Goal: Task Accomplishment & Management: Use online tool/utility

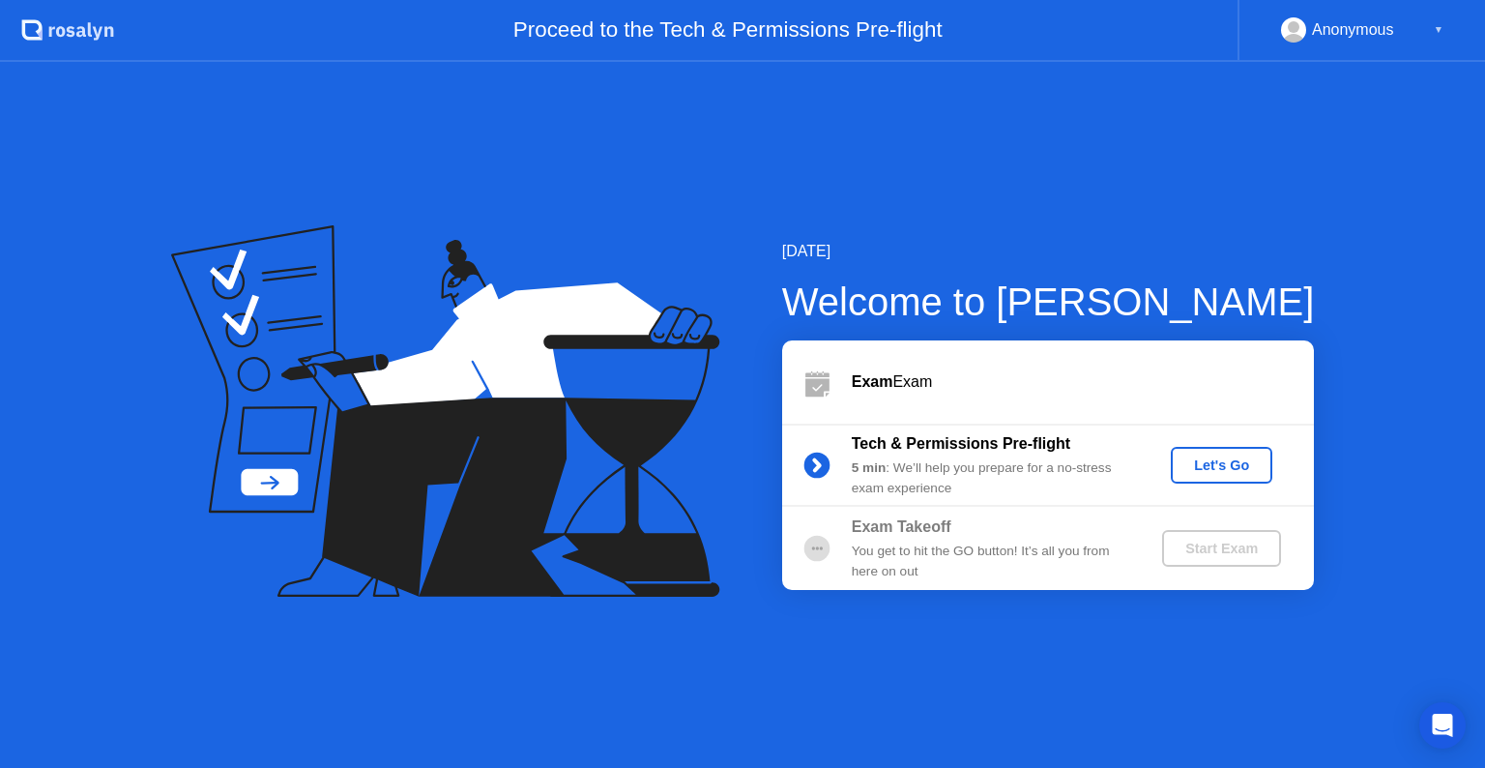
click at [1214, 472] on div "Let's Go" at bounding box center [1221, 464] width 86 height 15
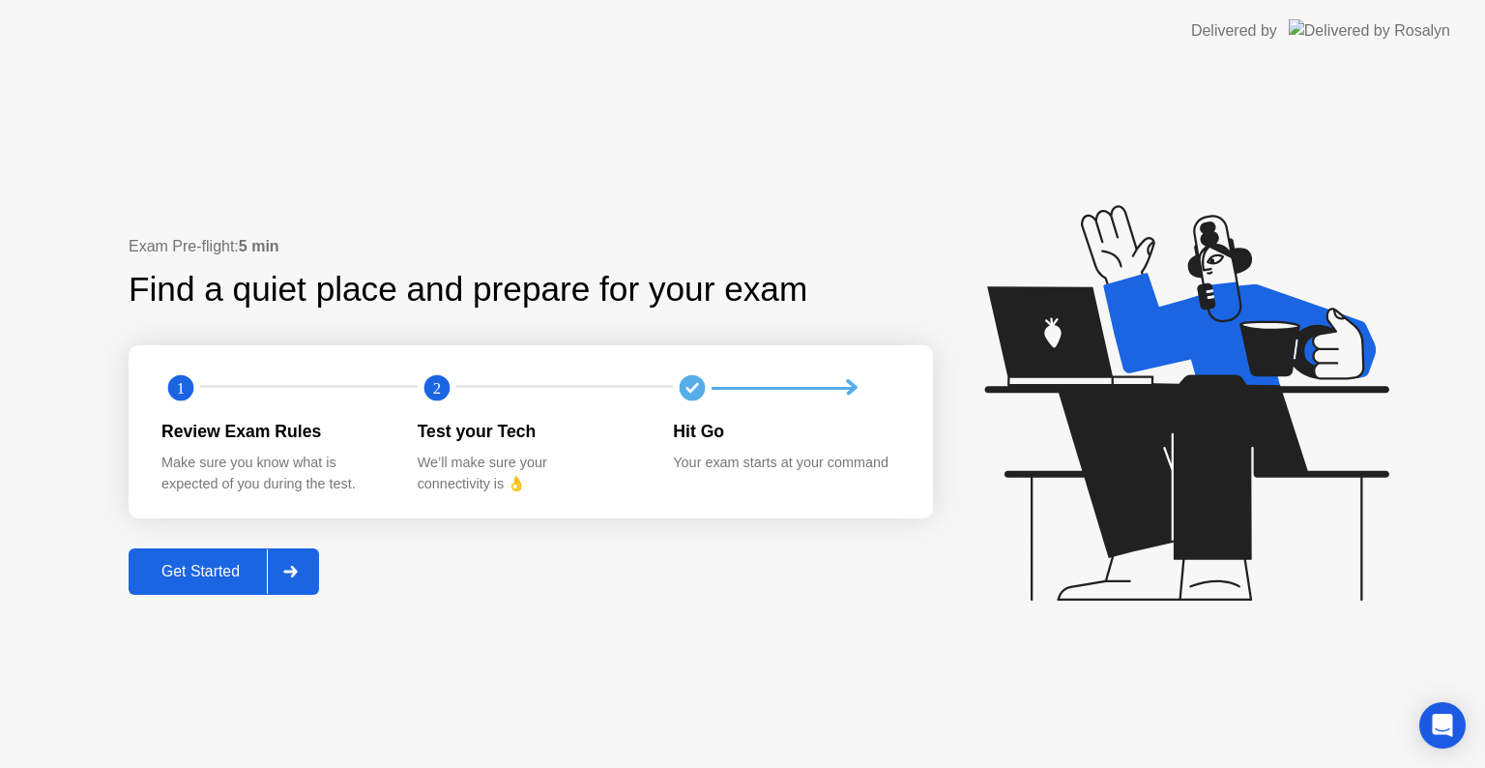
click at [190, 553] on button "Get Started" at bounding box center [224, 571] width 190 height 46
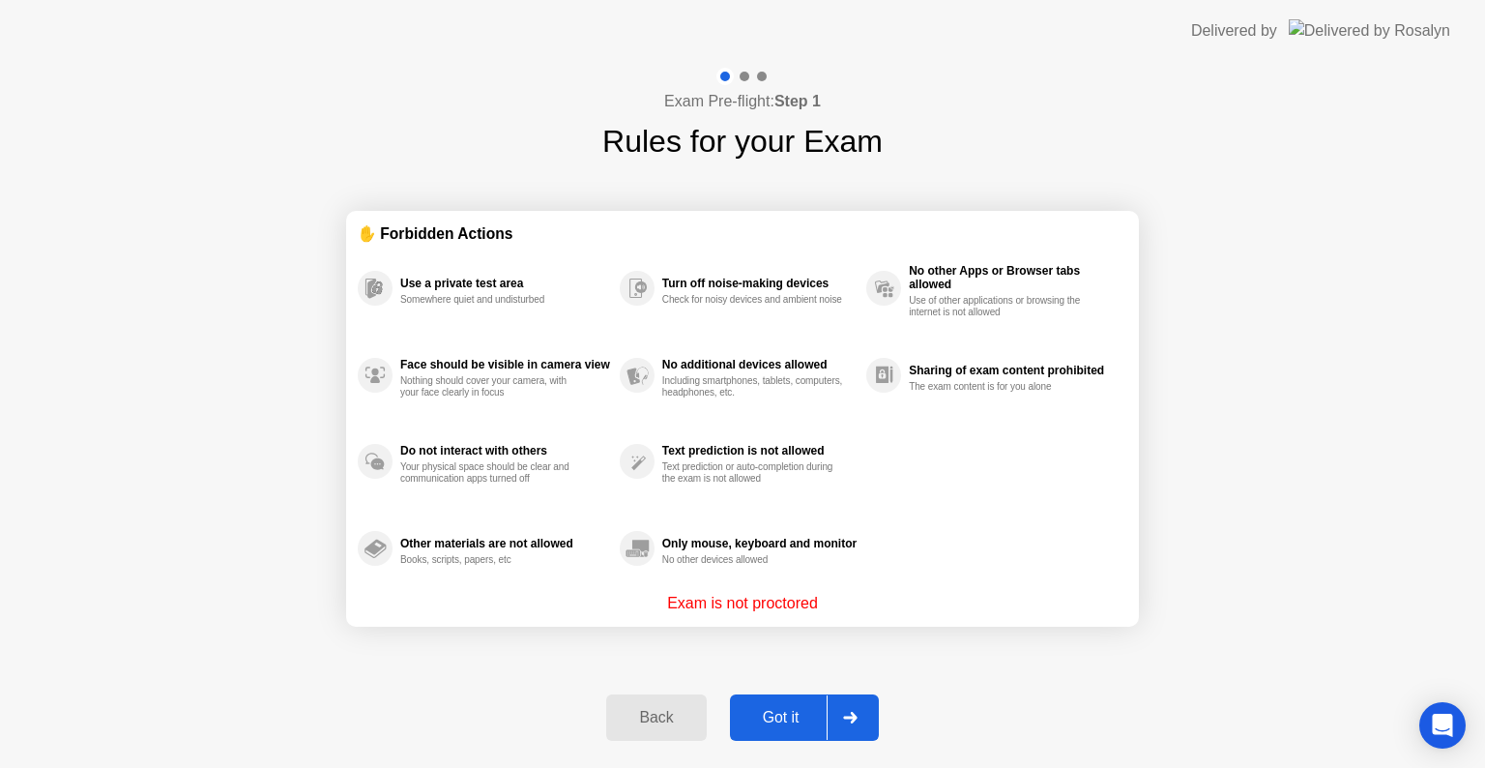
click at [785, 719] on div "Got it" at bounding box center [781, 717] width 91 height 17
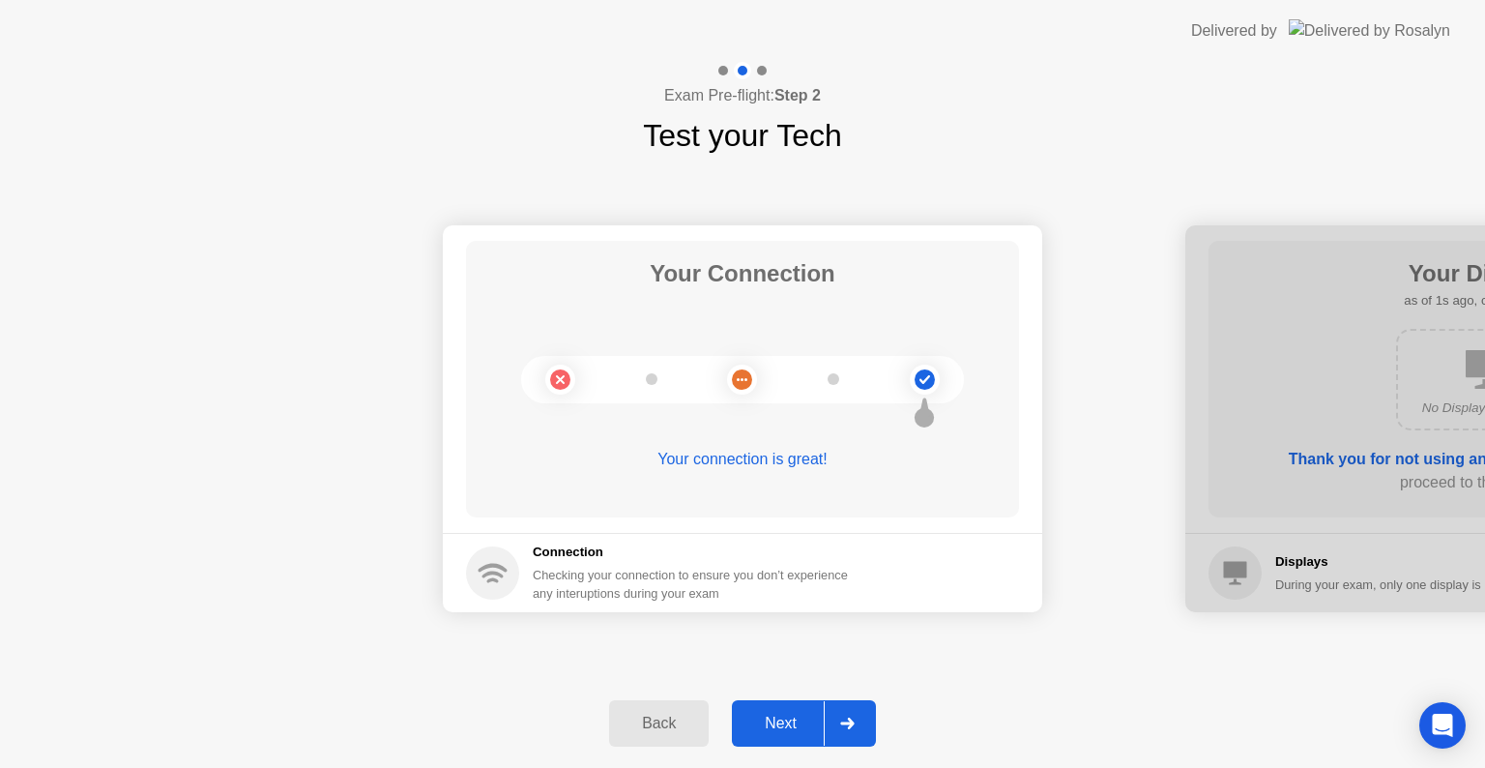
click at [768, 716] on div "Next" at bounding box center [781, 722] width 86 height 17
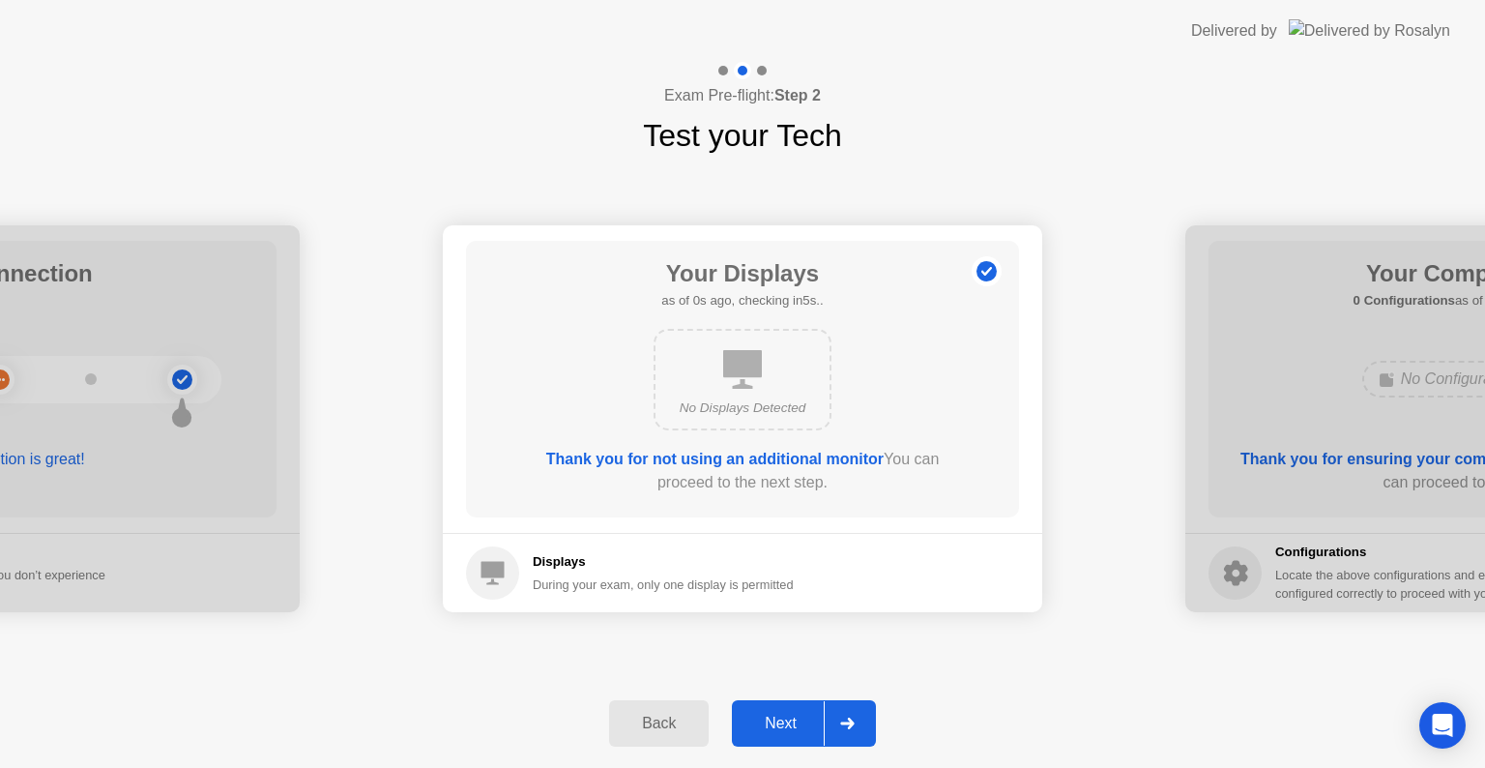
click at [768, 716] on div "Next" at bounding box center [781, 722] width 86 height 17
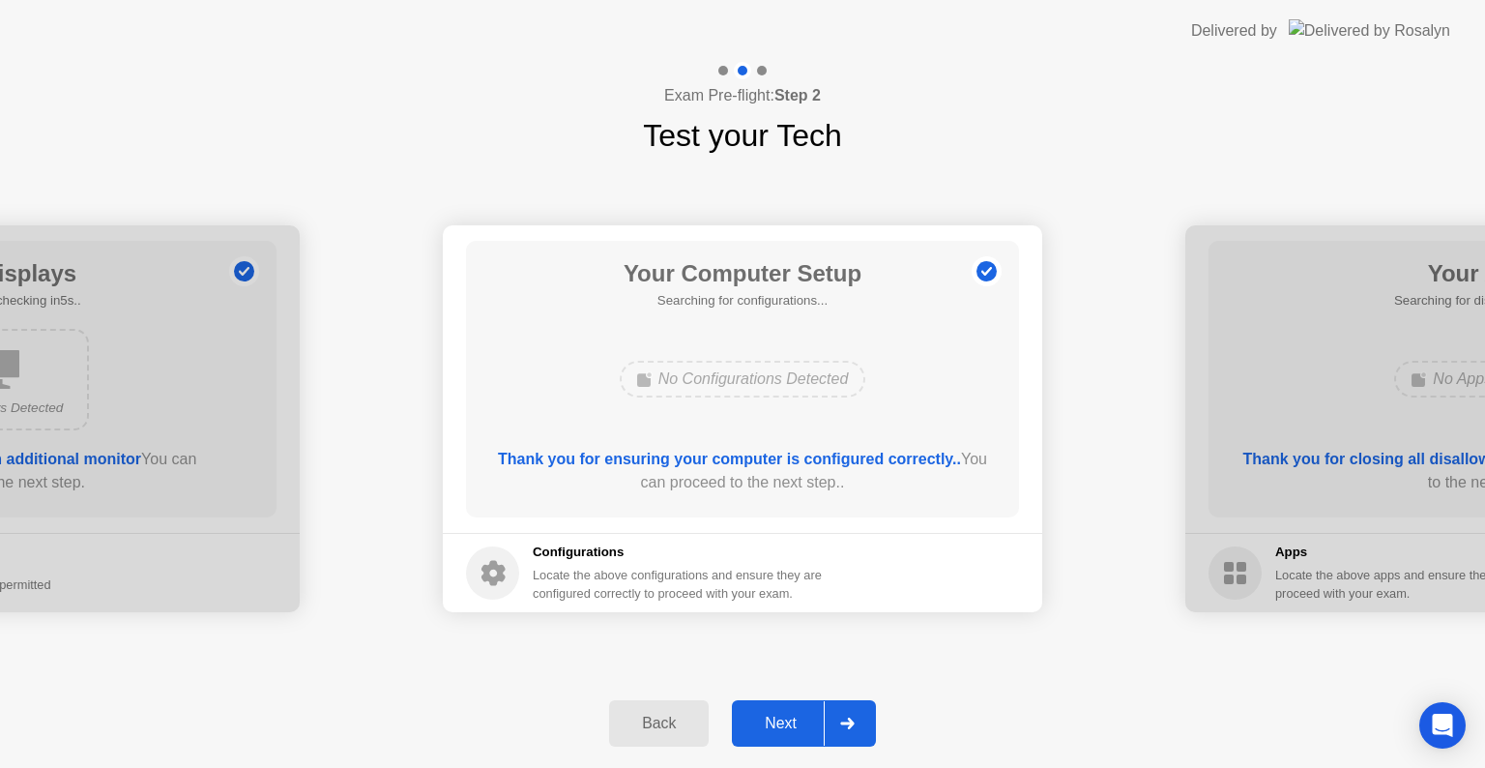
click at [768, 716] on div "Next" at bounding box center [781, 722] width 86 height 17
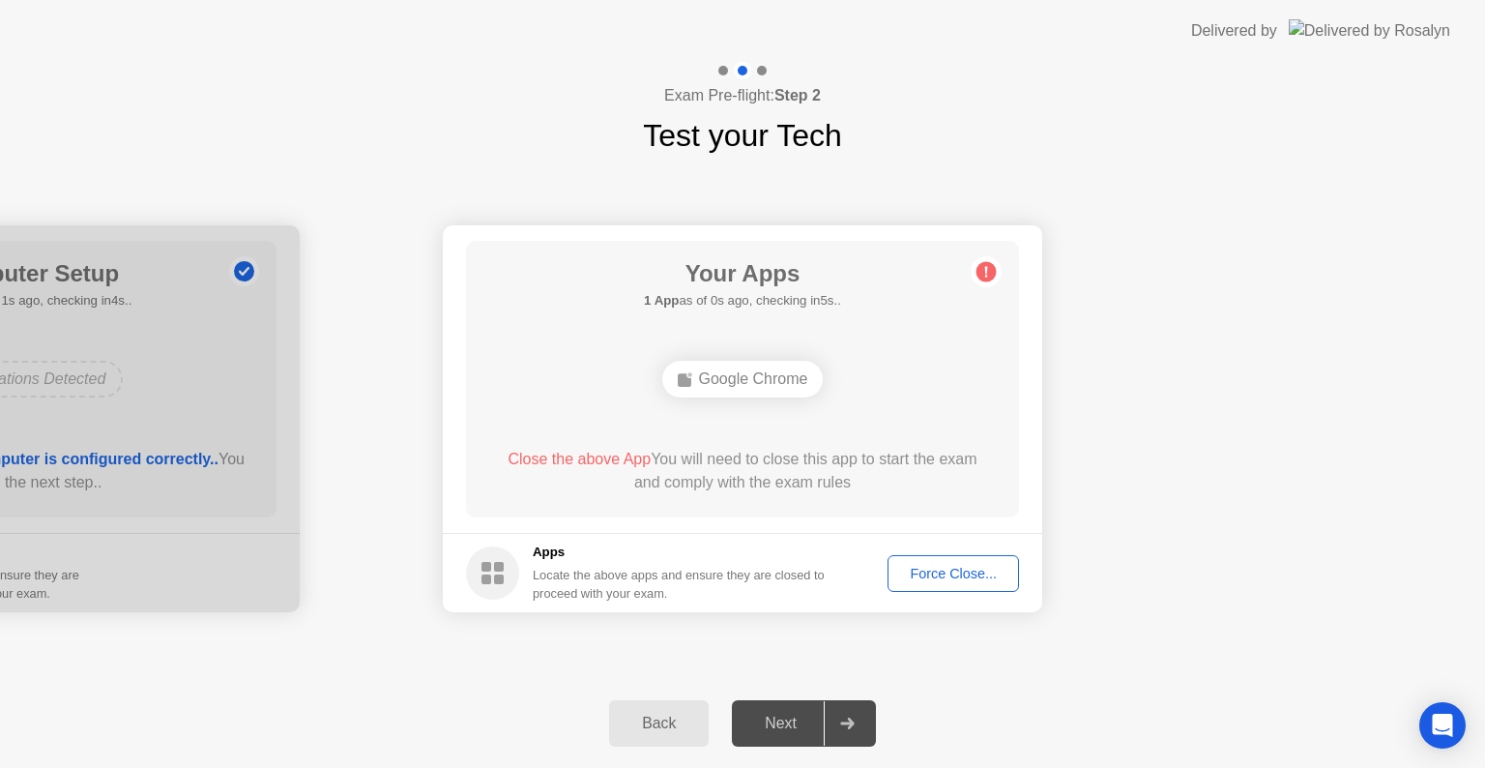
click at [992, 565] on div "Force Close..." at bounding box center [953, 572] width 118 height 15
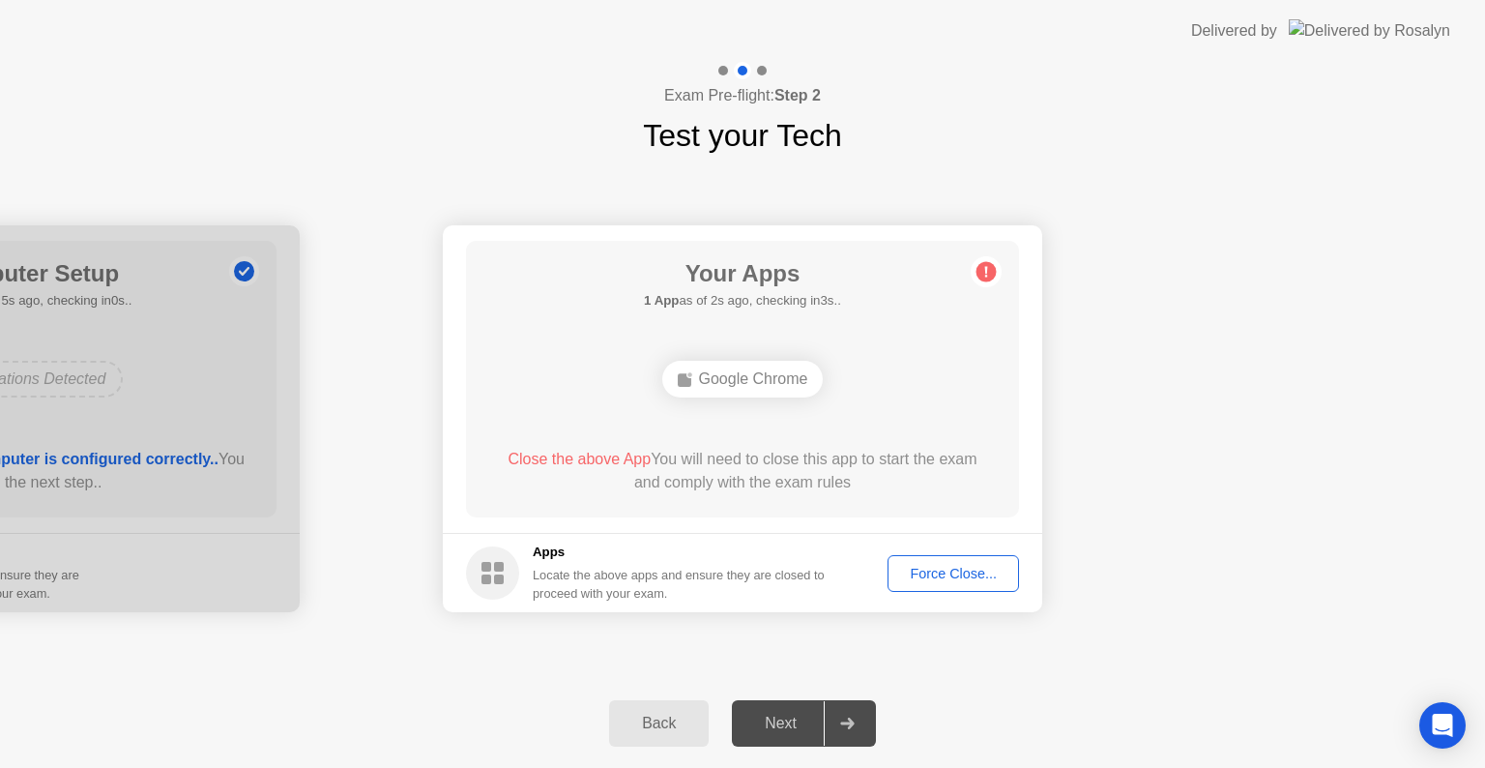
click at [949, 578] on div "Force Close..." at bounding box center [953, 572] width 118 height 15
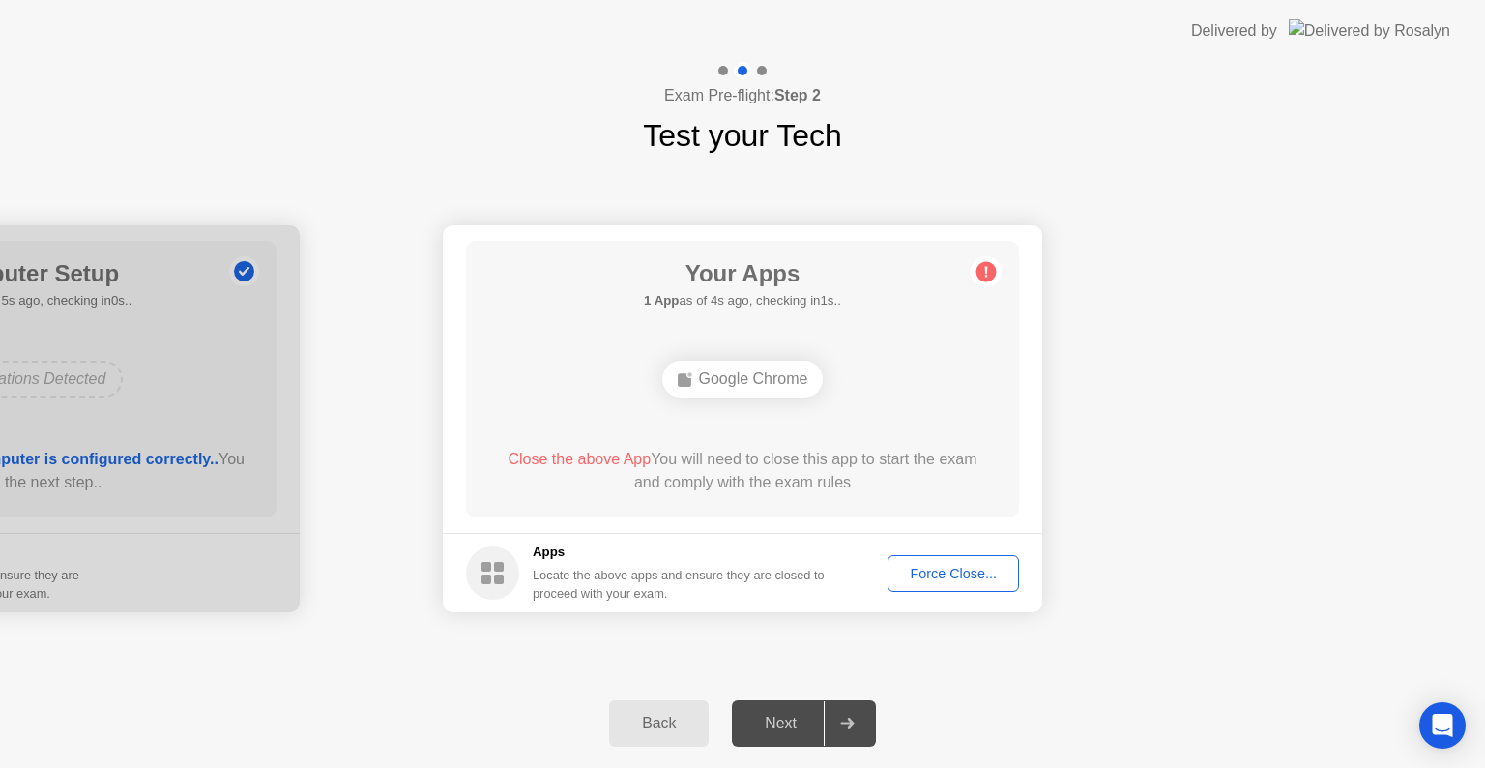
click at [941, 575] on div "Force Close..." at bounding box center [953, 572] width 118 height 15
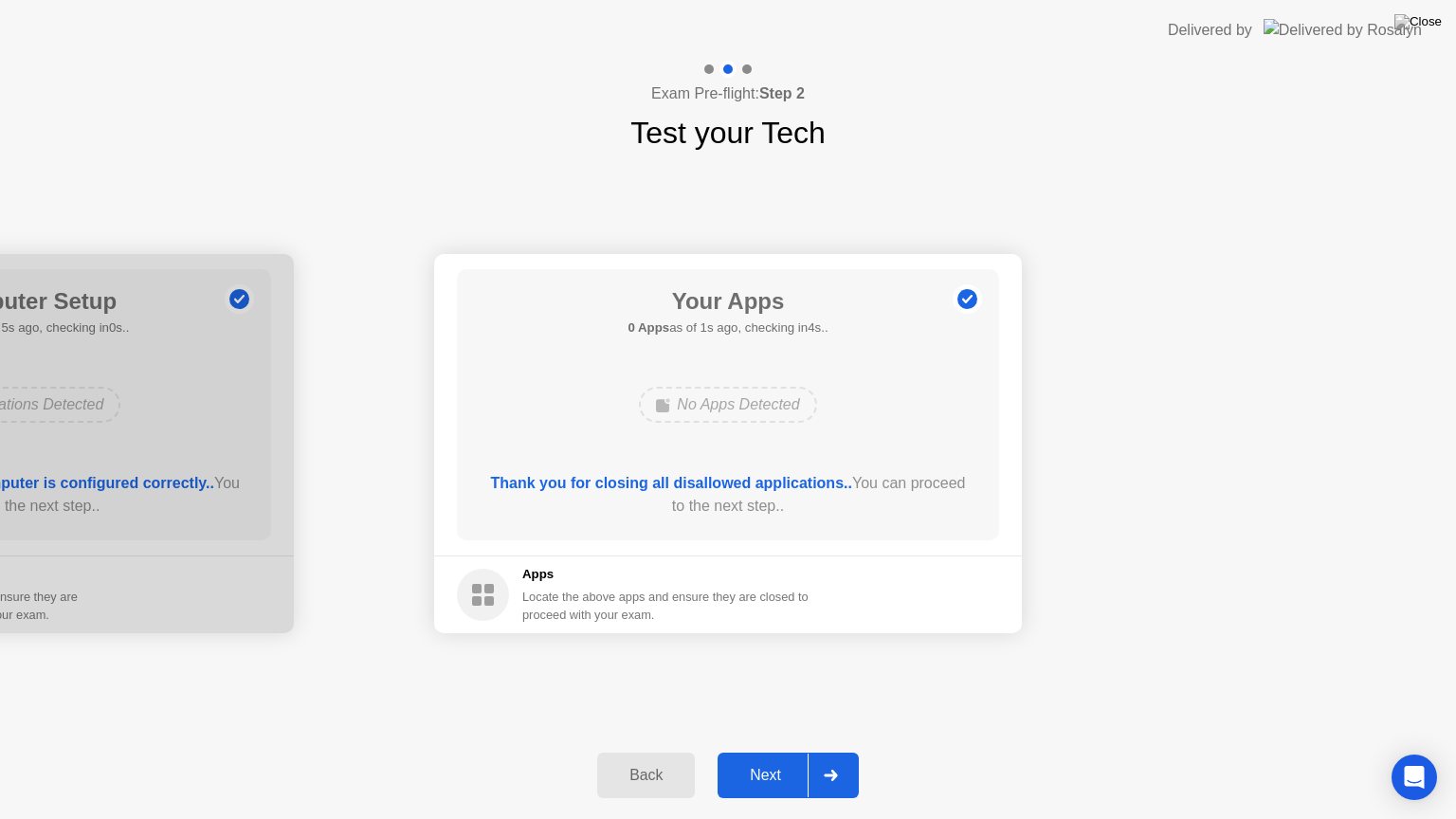
click at [751, 752] on button "Next" at bounding box center [788, 776] width 141 height 45
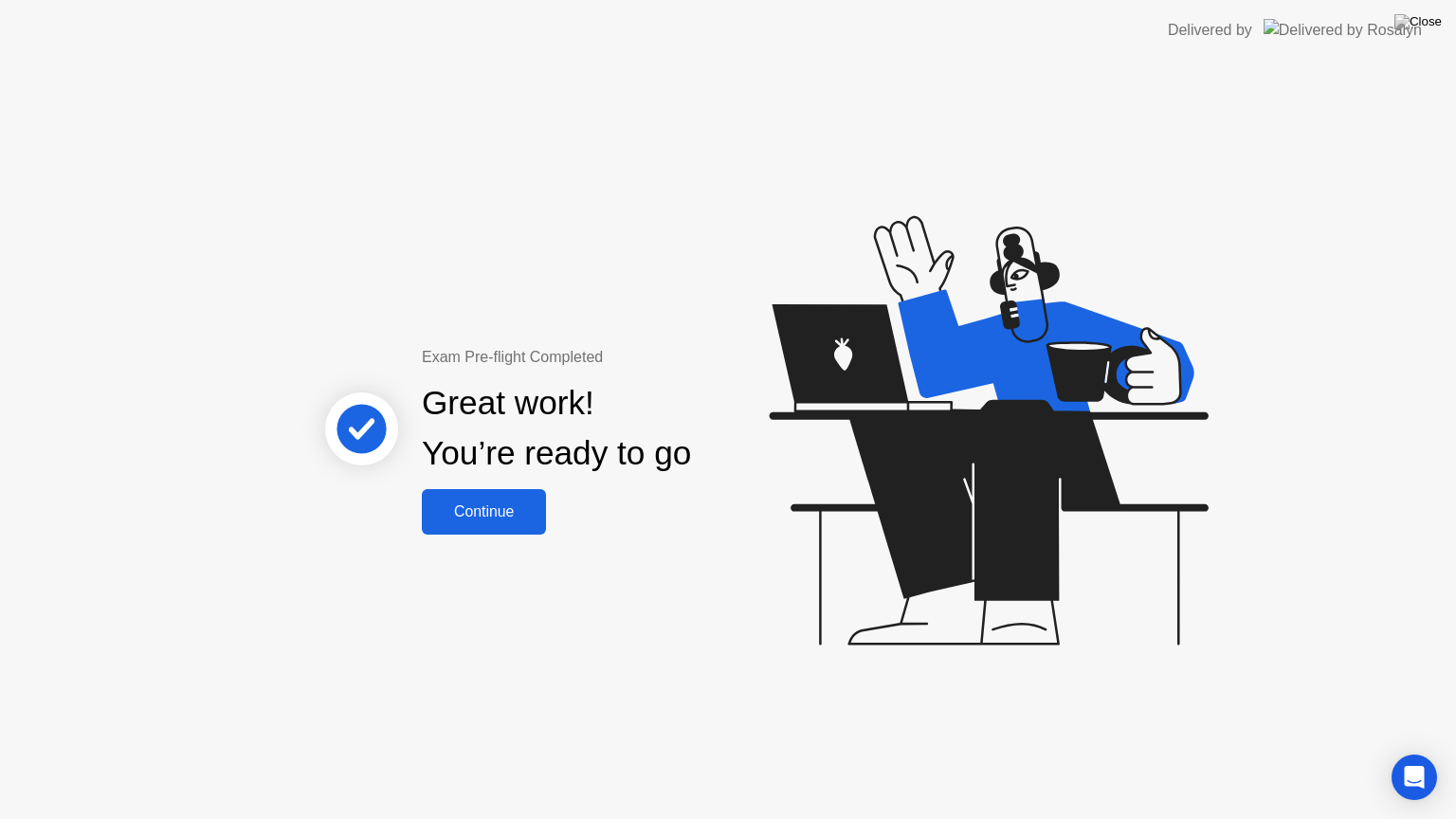
click at [493, 505] on div "Continue" at bounding box center [483, 511] width 113 height 17
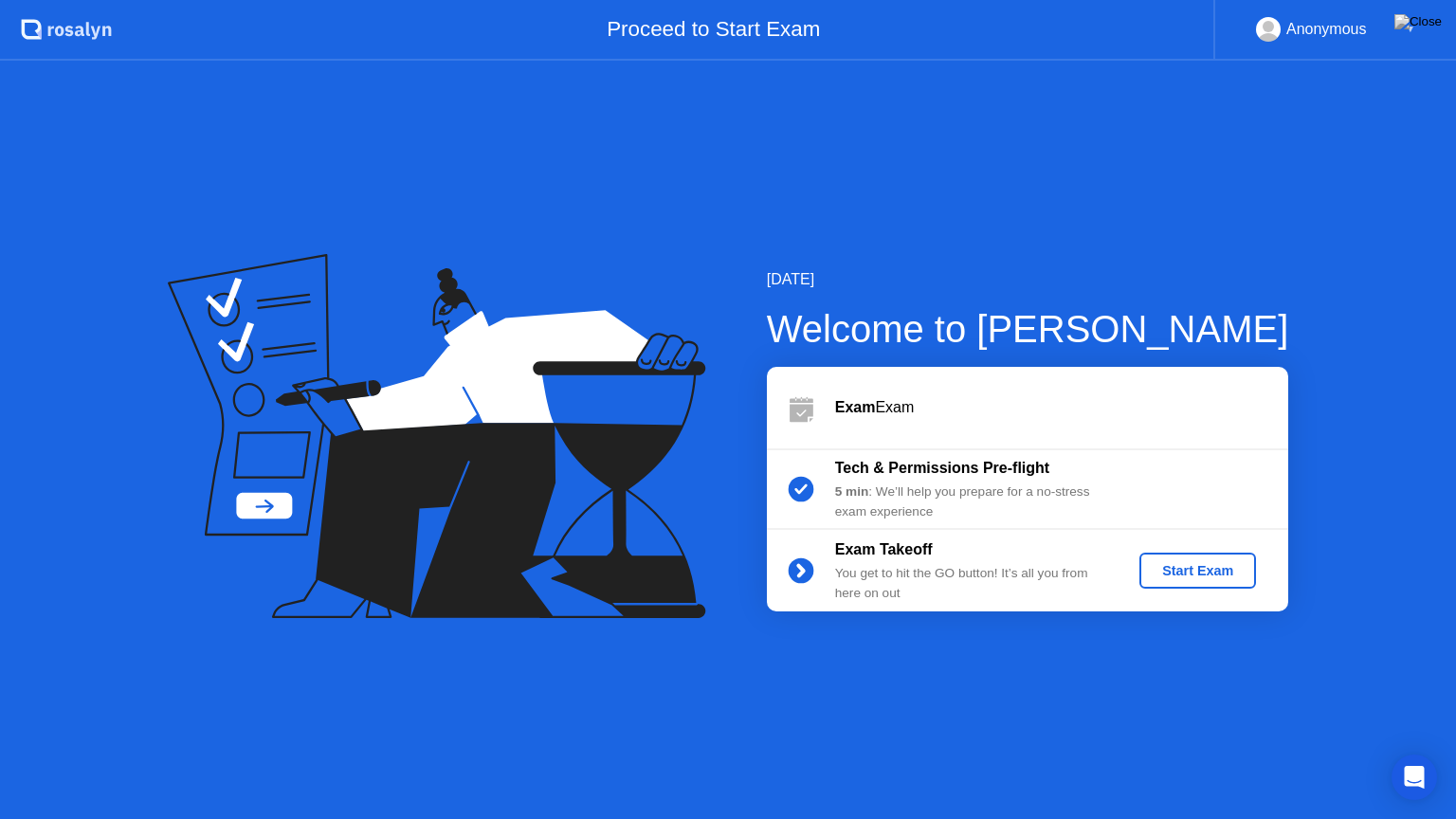
click at [1168, 563] on div "Start Exam" at bounding box center [1197, 570] width 101 height 15
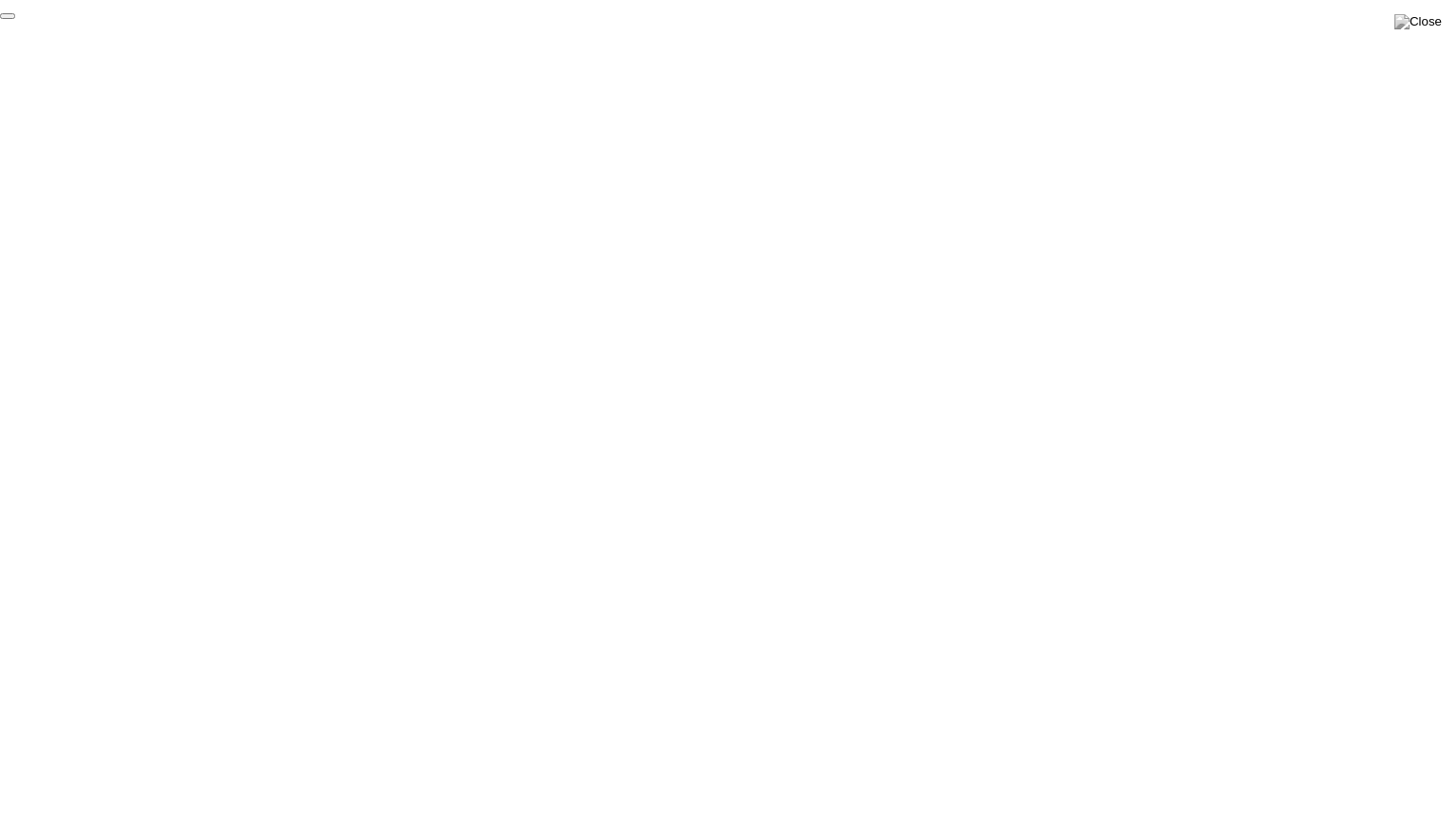
click div "End Proctoring Session"
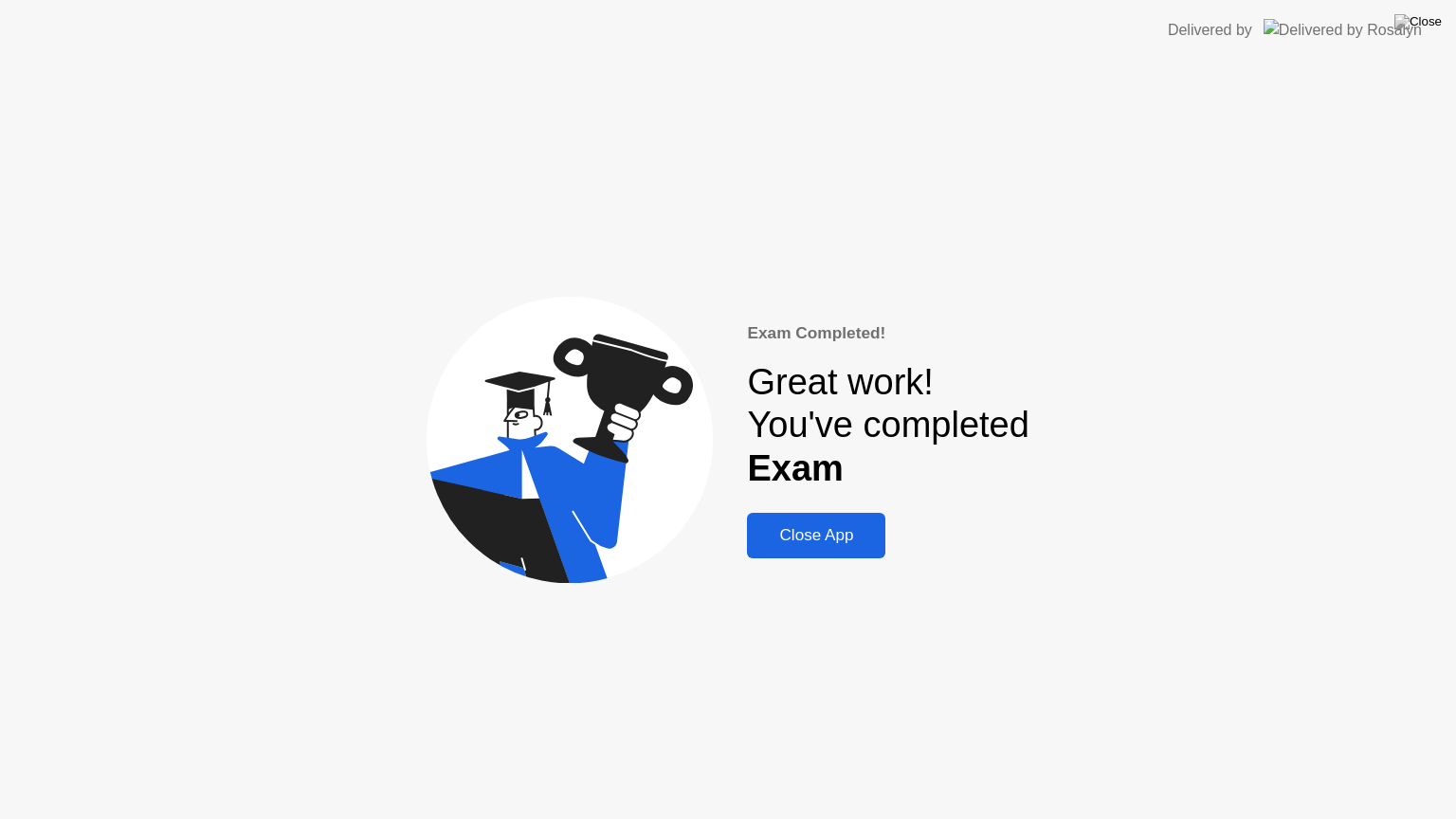
click at [828, 545] on div "Close App" at bounding box center [817, 535] width 127 height 19
